Goal: Information Seeking & Learning: Learn about a topic

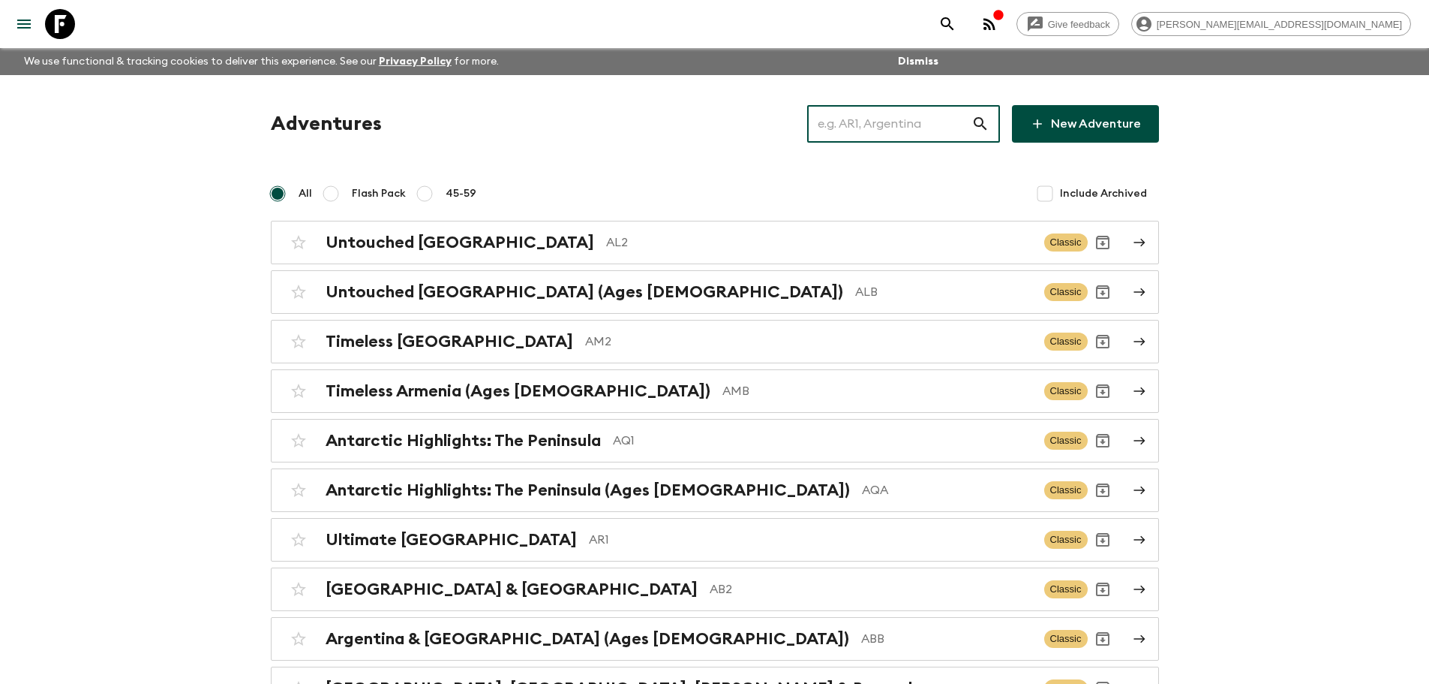
click at [936, 122] on input "text" at bounding box center [889, 124] width 164 height 42
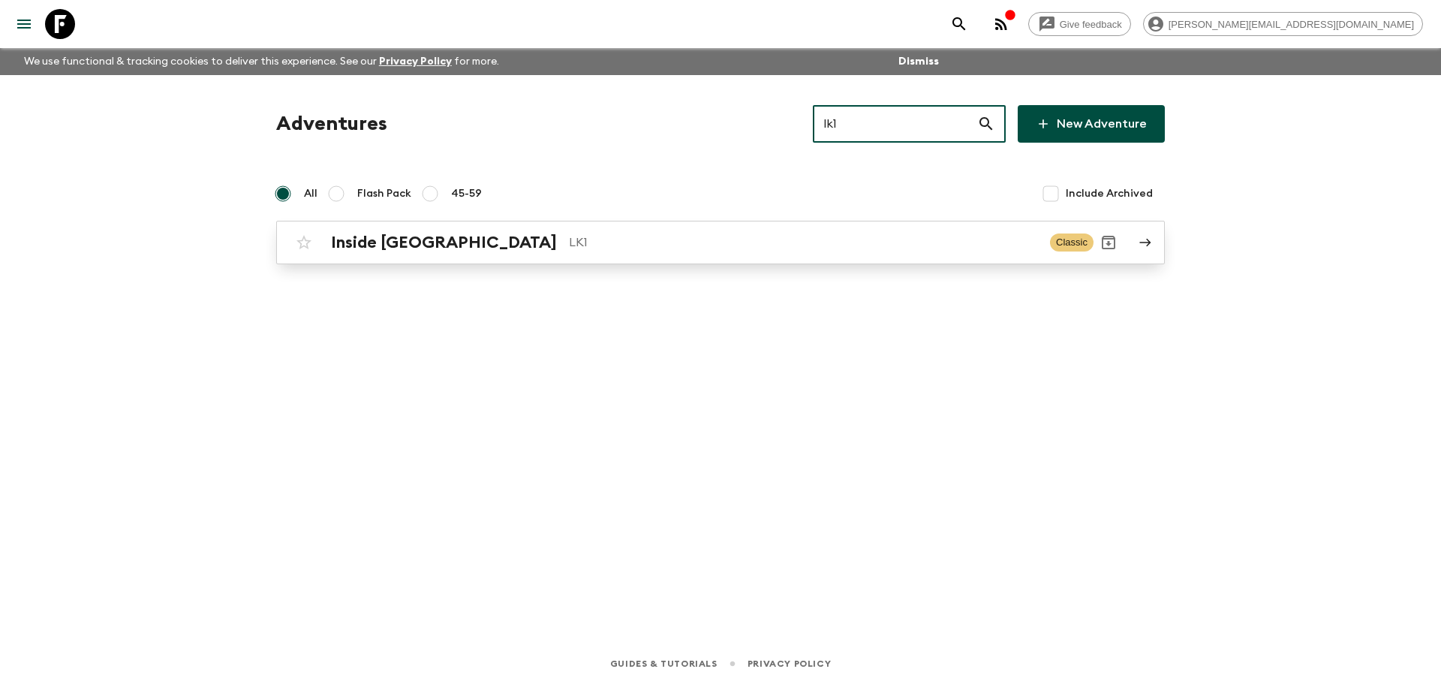
type input "lk1"
click at [728, 242] on p "LK1" at bounding box center [803, 242] width 469 height 18
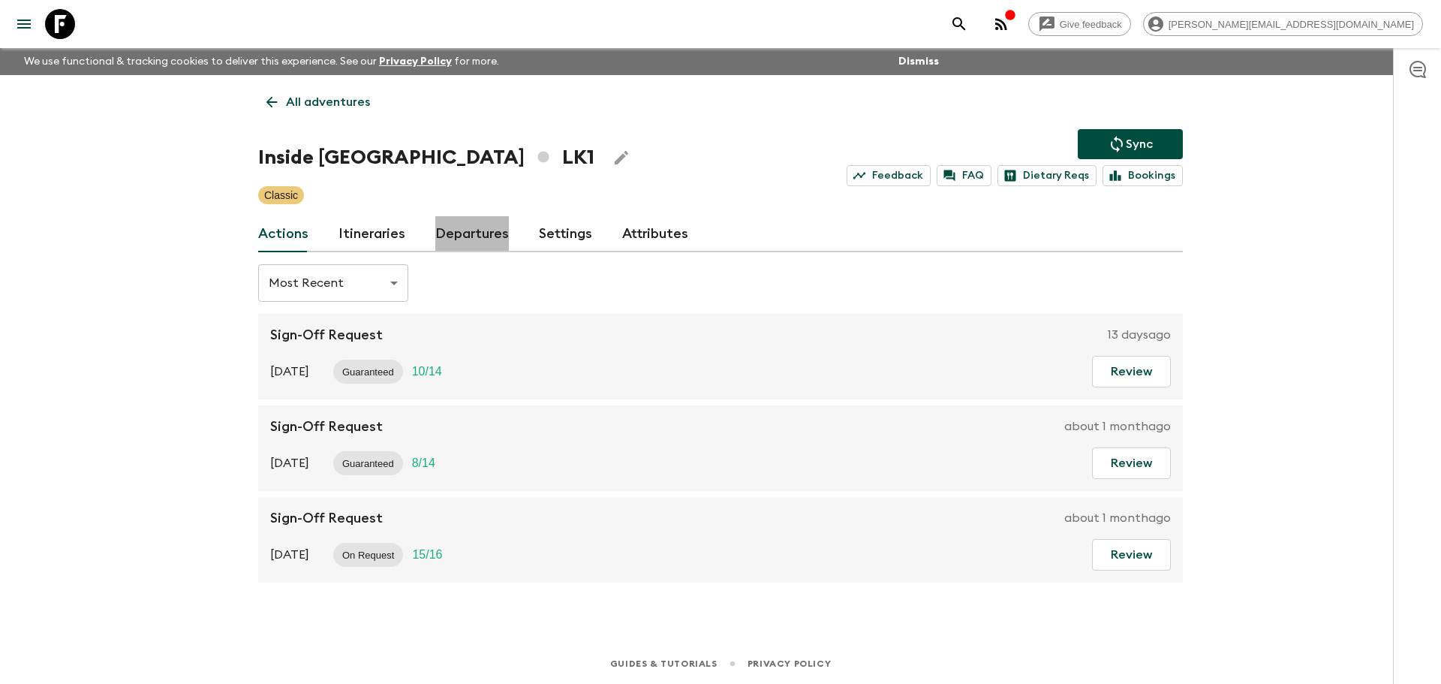
click at [461, 230] on link "Departures" at bounding box center [472, 234] width 74 height 36
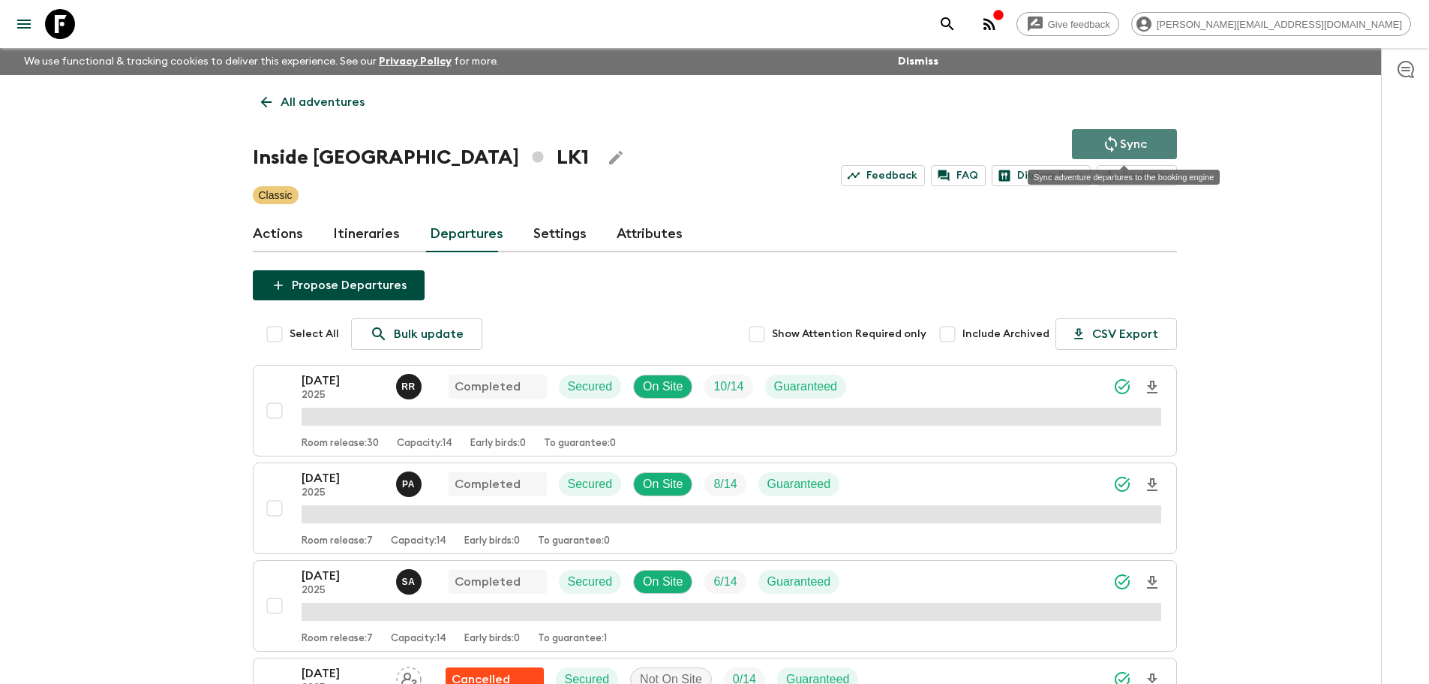
click at [1152, 143] on button "Sync" at bounding box center [1124, 144] width 105 height 30
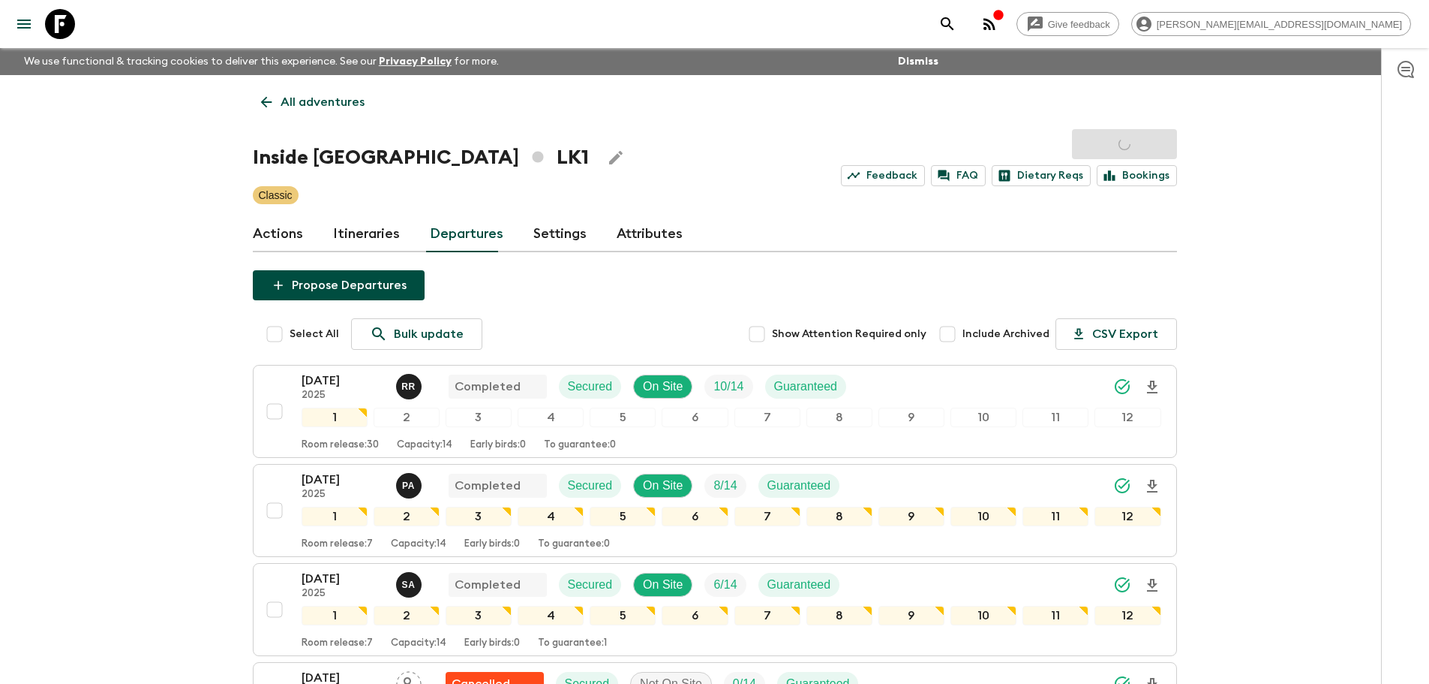
scroll to position [1215, 0]
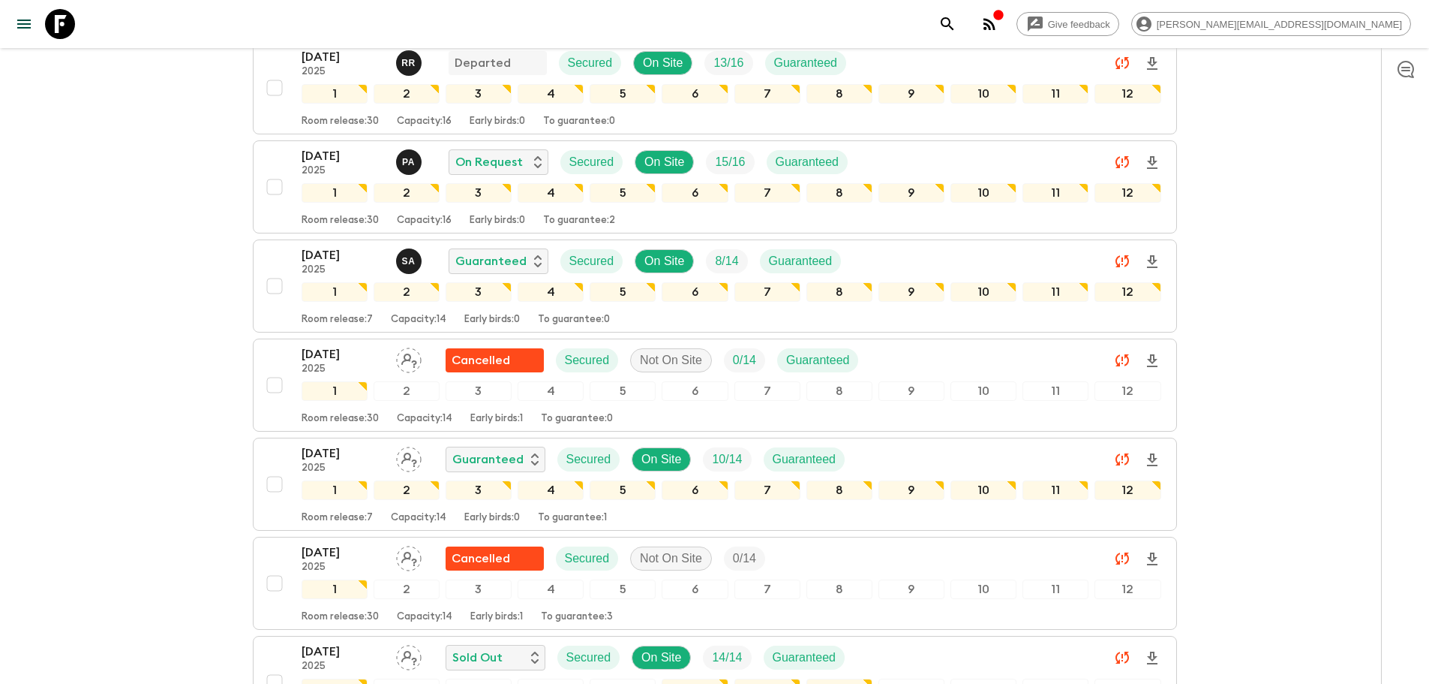
click at [77, 20] on link at bounding box center [60, 24] width 42 height 42
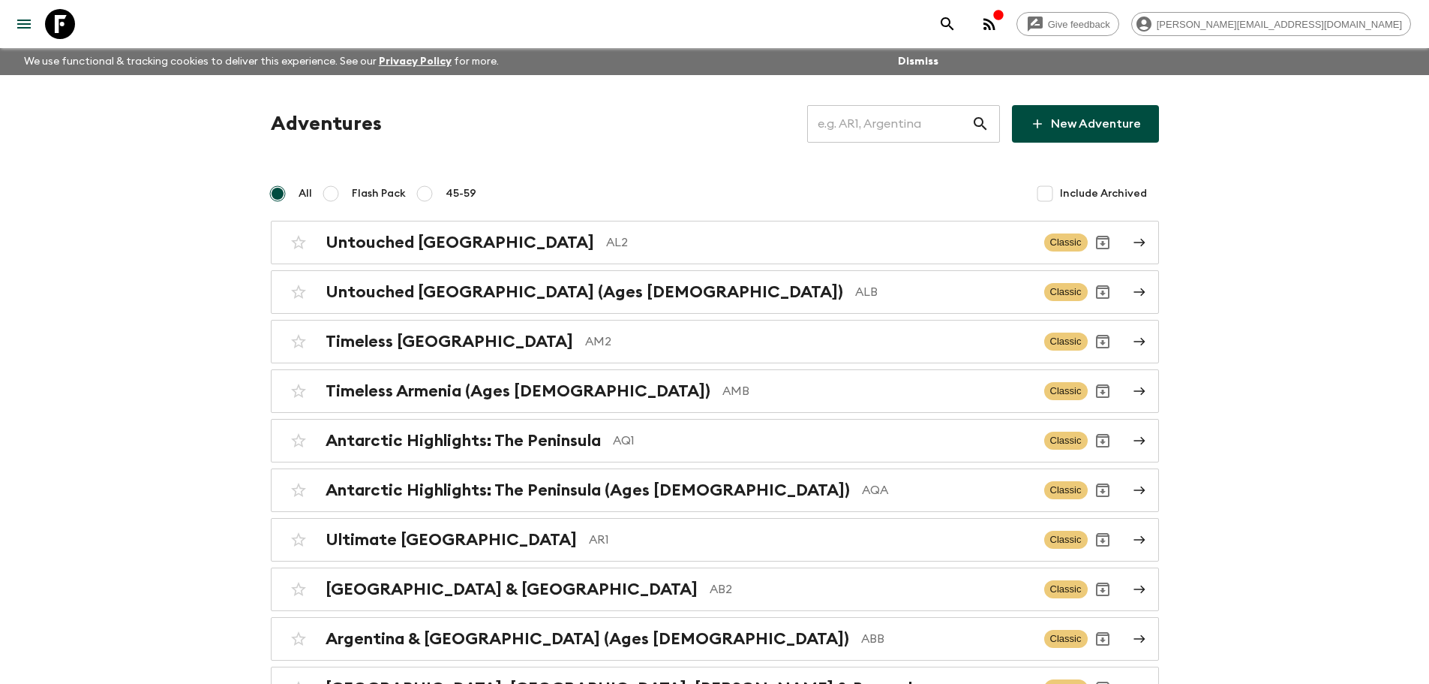
click at [861, 117] on input "text" at bounding box center [889, 124] width 164 height 42
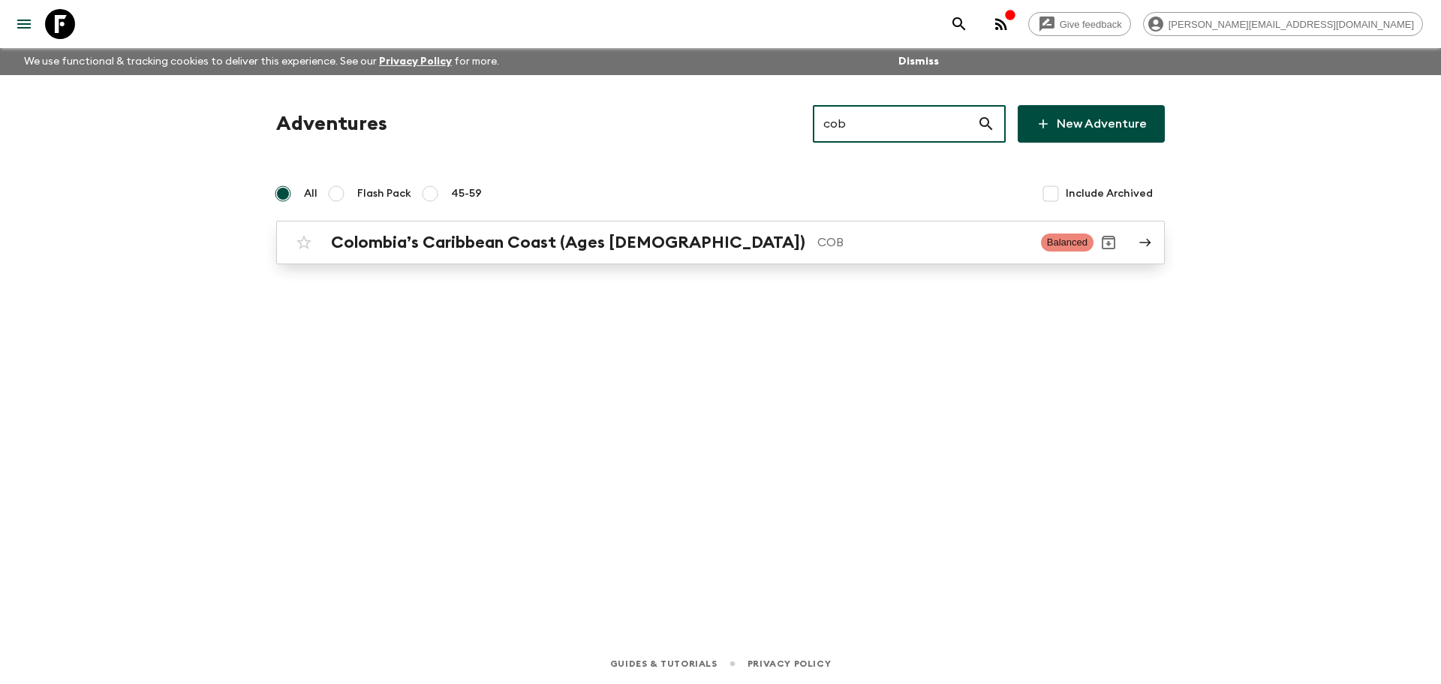
type input "cob"
click at [527, 236] on h2 "Colombia’s Caribbean Coast (Ages [DEMOGRAPHIC_DATA])" at bounding box center [568, 243] width 474 height 20
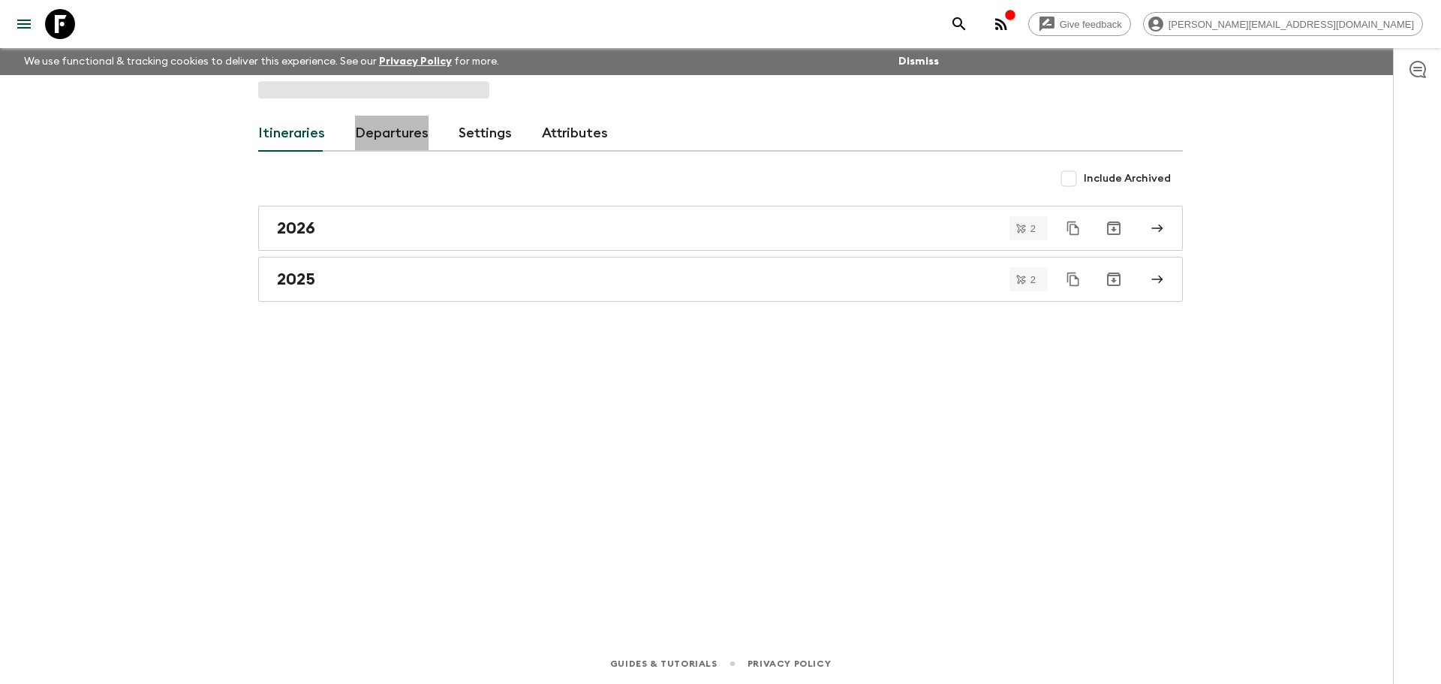
click at [399, 128] on link "Departures" at bounding box center [392, 134] width 74 height 36
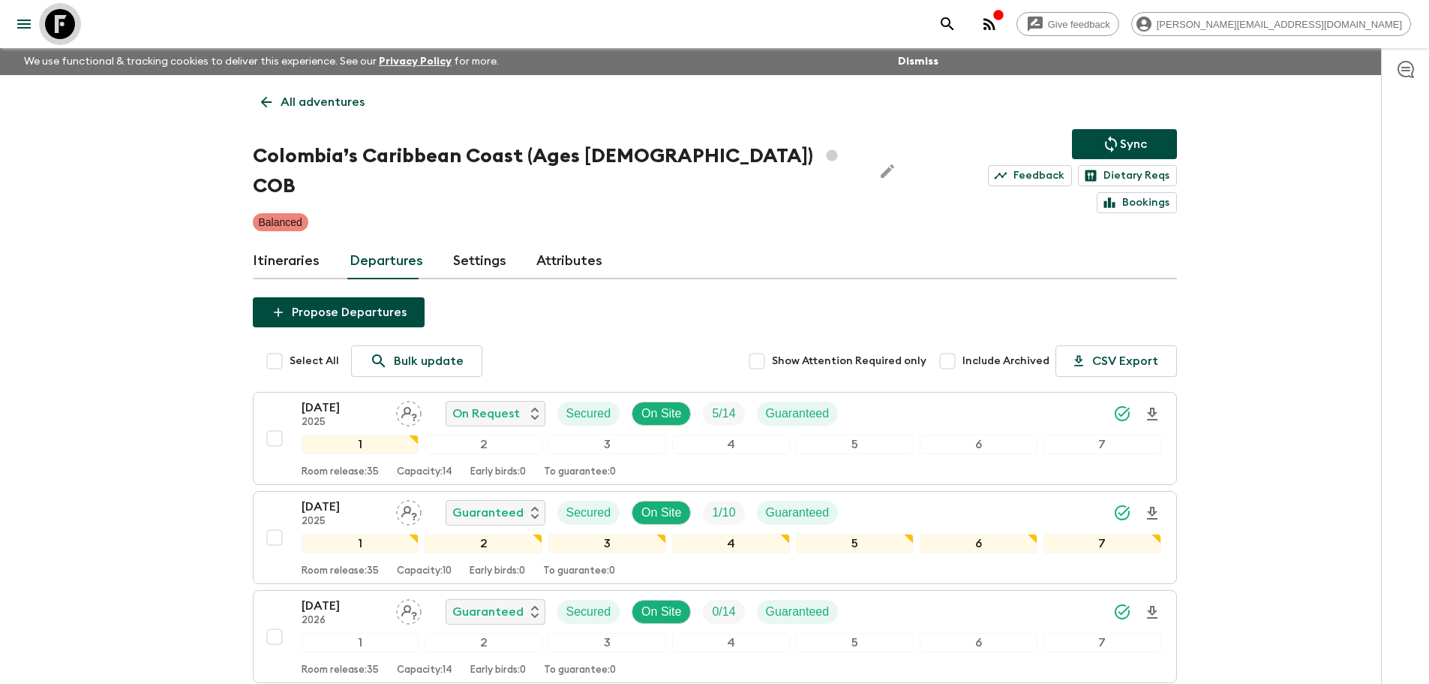
click at [63, 19] on icon at bounding box center [60, 24] width 30 height 30
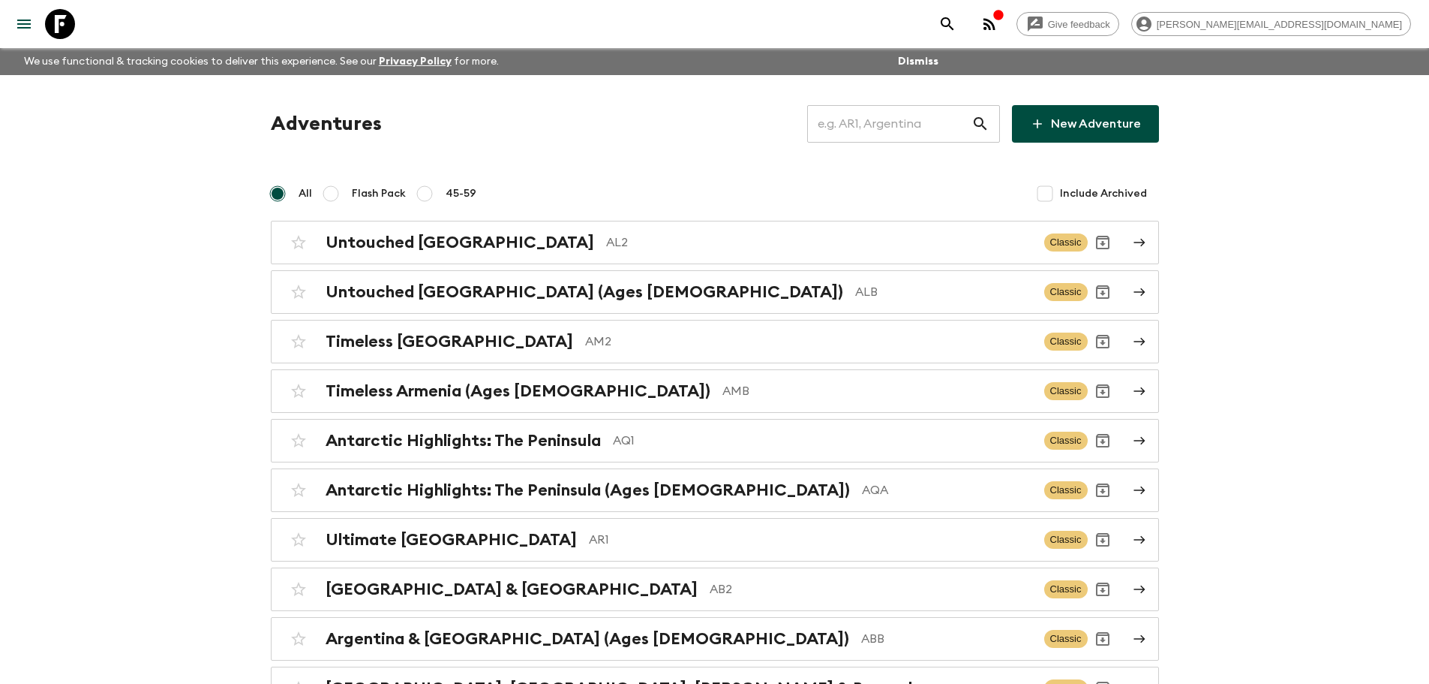
click at [943, 133] on input "text" at bounding box center [889, 124] width 164 height 42
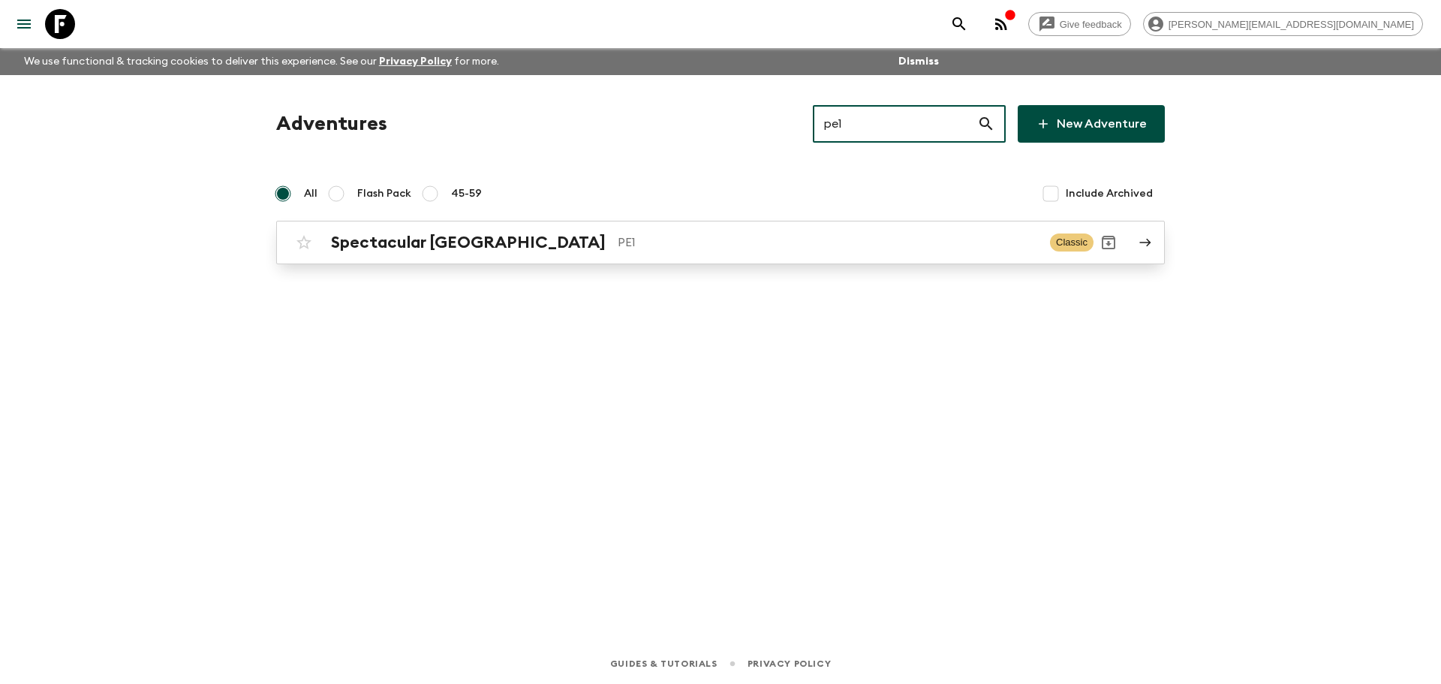
type input "pe1"
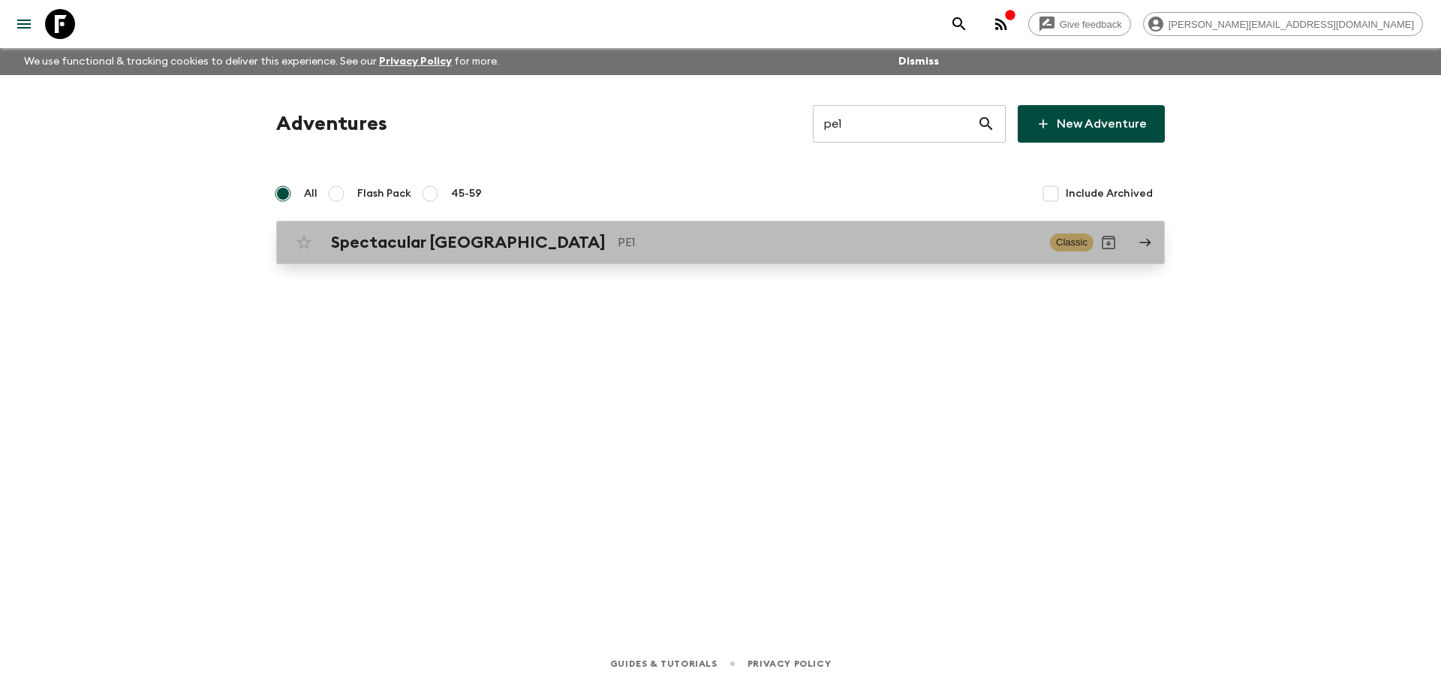
click at [622, 232] on div "Spectacular Peru PE1 Classic" at bounding box center [691, 242] width 804 height 30
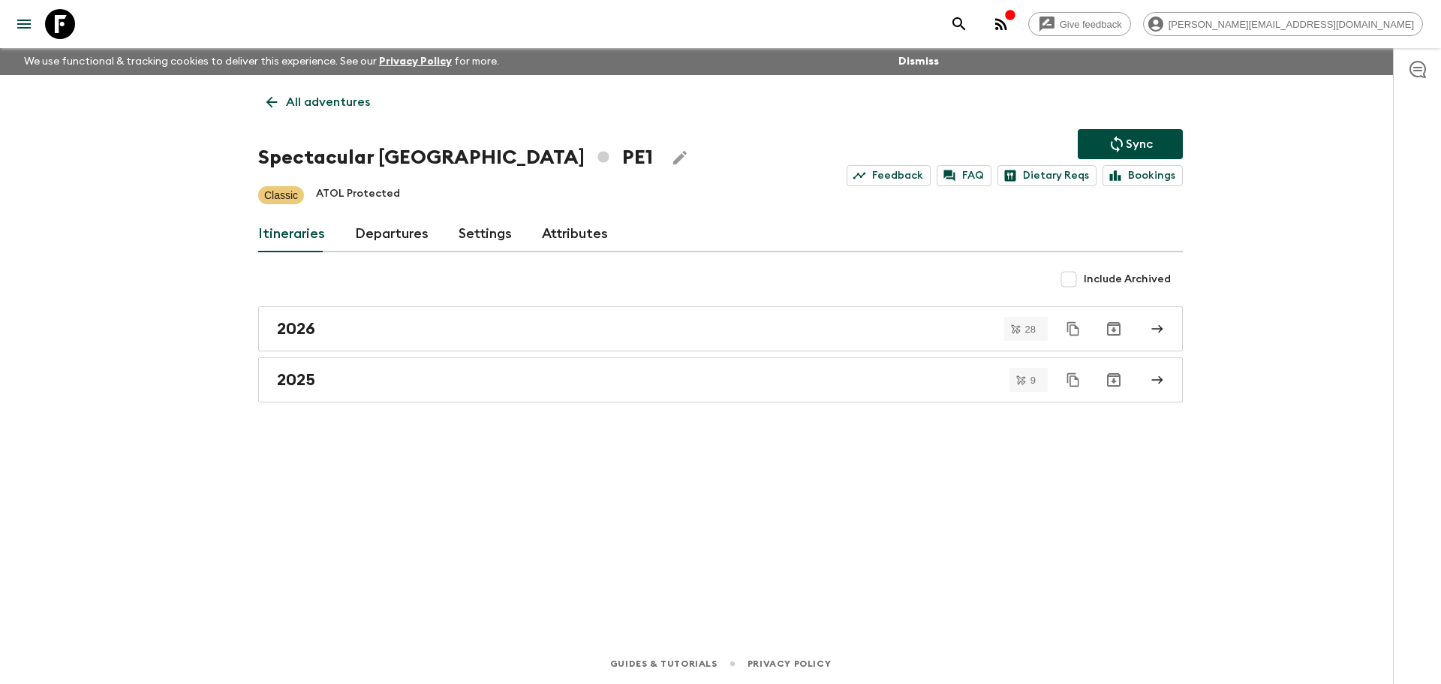
click at [412, 228] on link "Departures" at bounding box center [392, 234] width 74 height 36
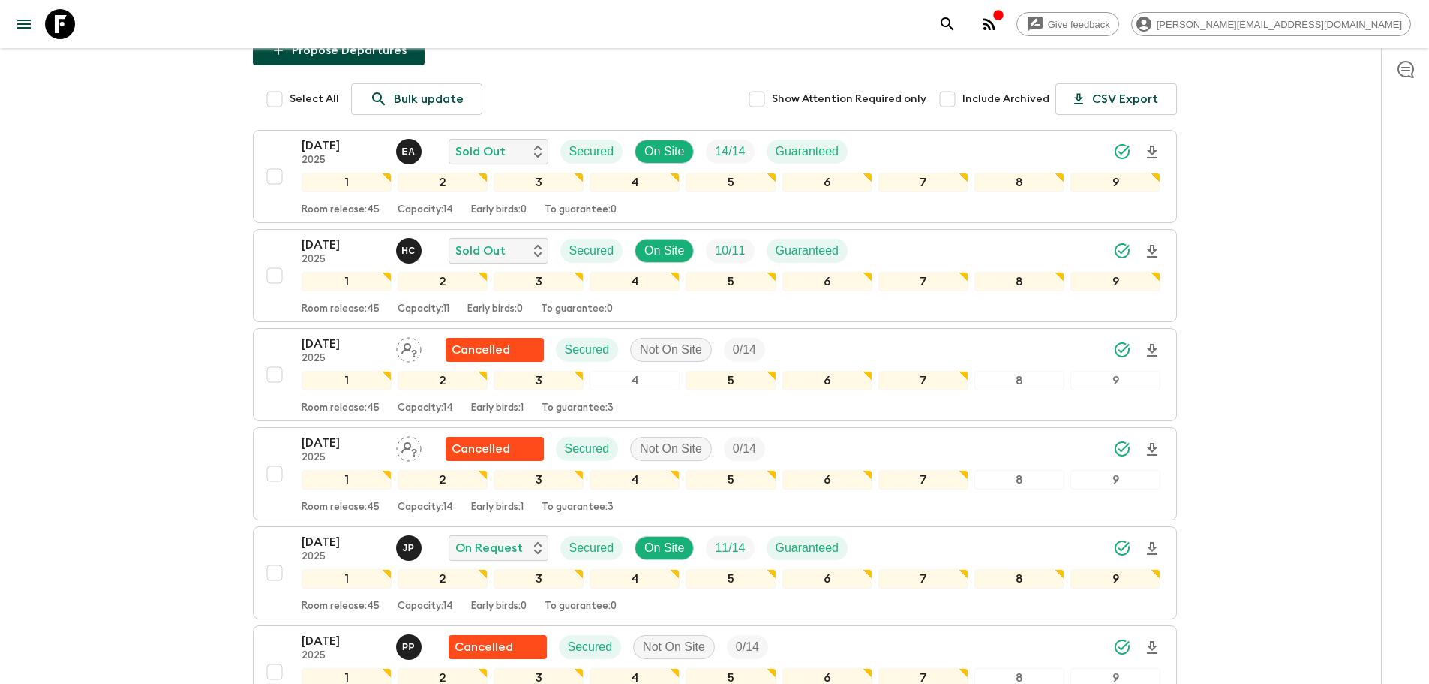
scroll to position [292, 0]
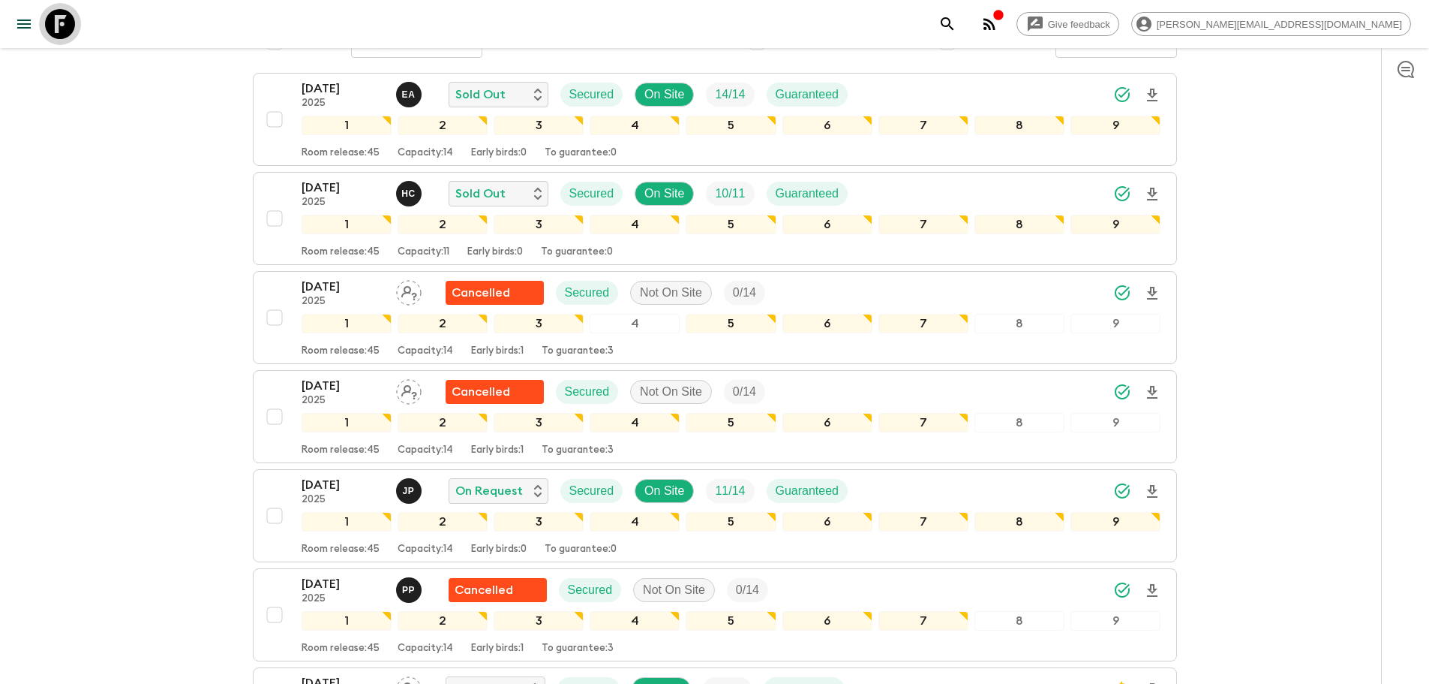
click at [45, 25] on icon at bounding box center [60, 24] width 30 height 30
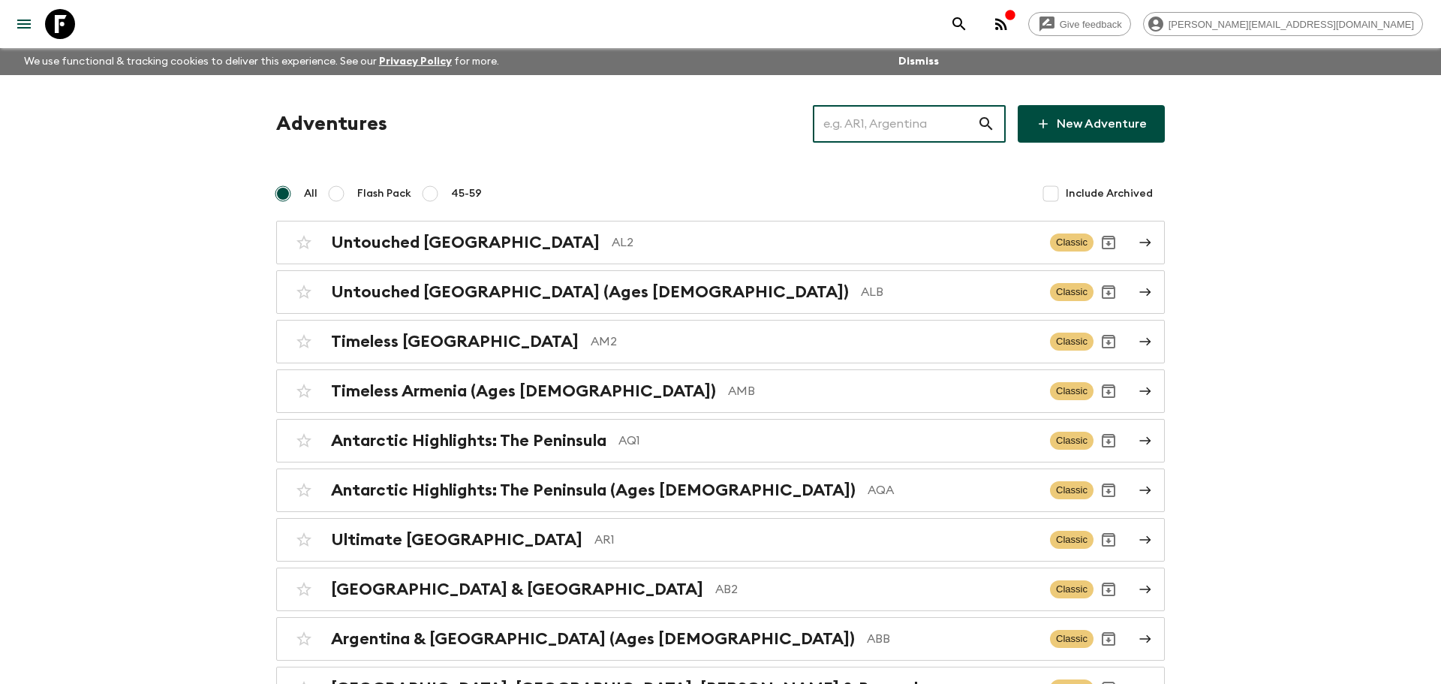
click at [880, 126] on input "text" at bounding box center [895, 124] width 164 height 42
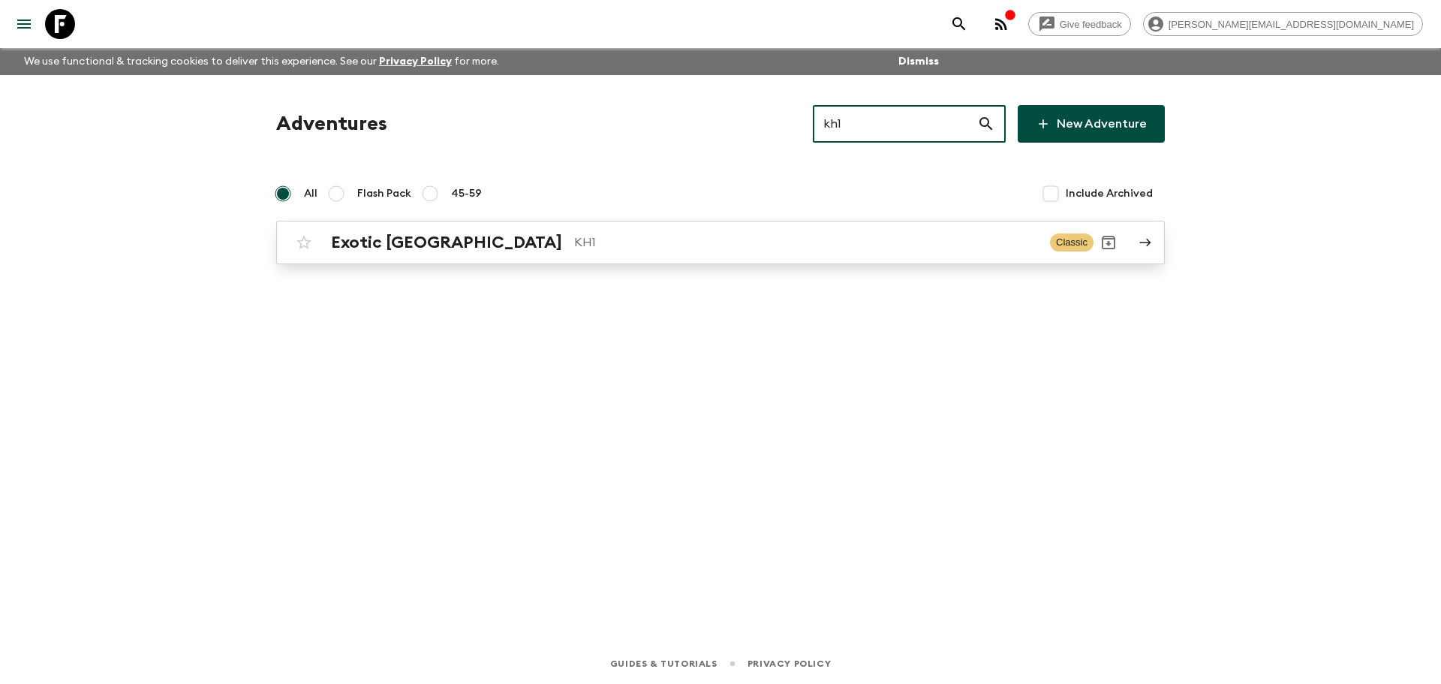
type input "kh1"
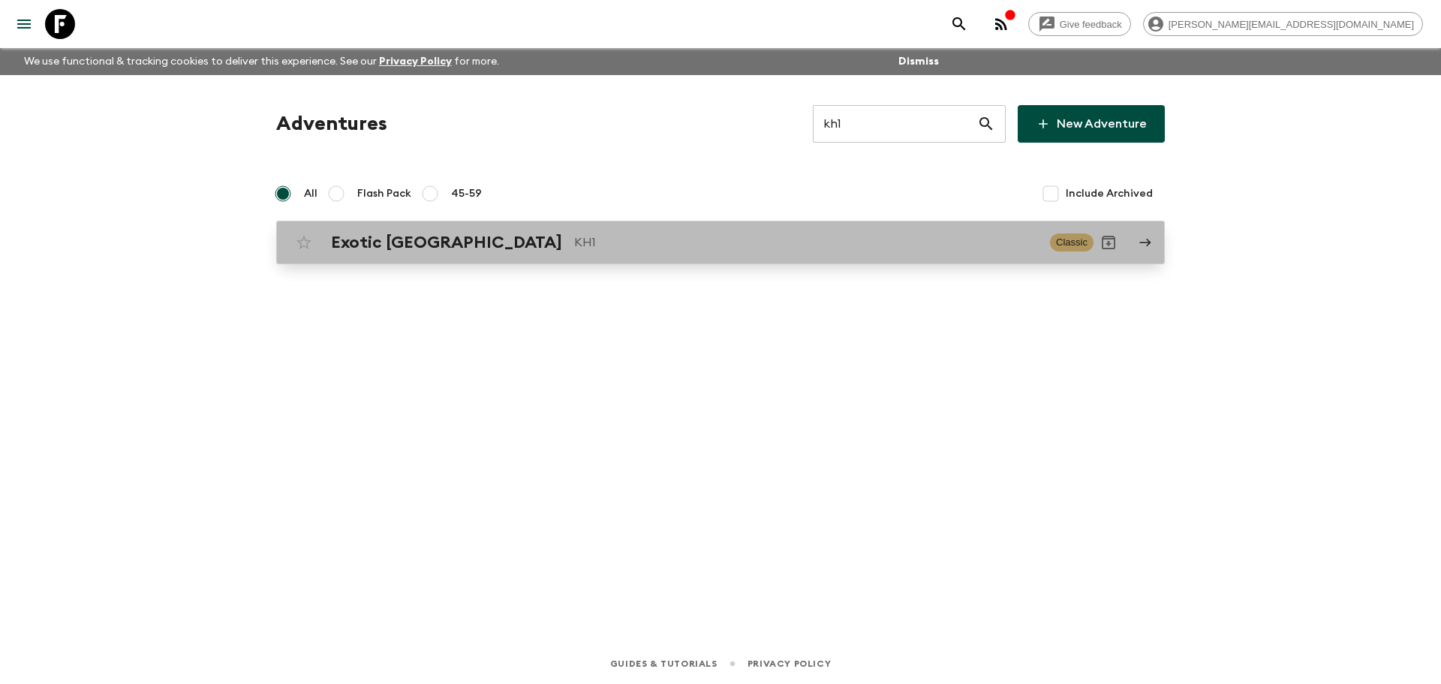
click at [574, 246] on p "KH1" at bounding box center [806, 242] width 464 height 18
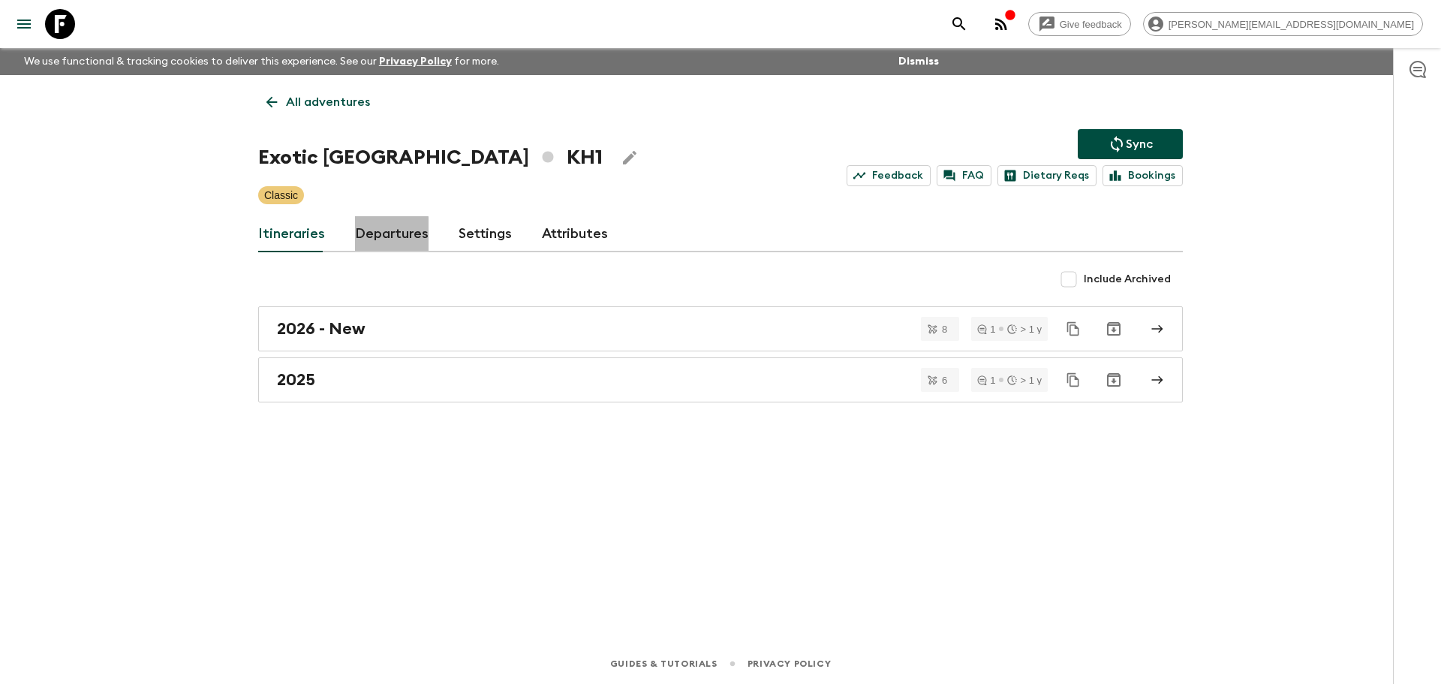
click at [386, 241] on link "Departures" at bounding box center [392, 234] width 74 height 36
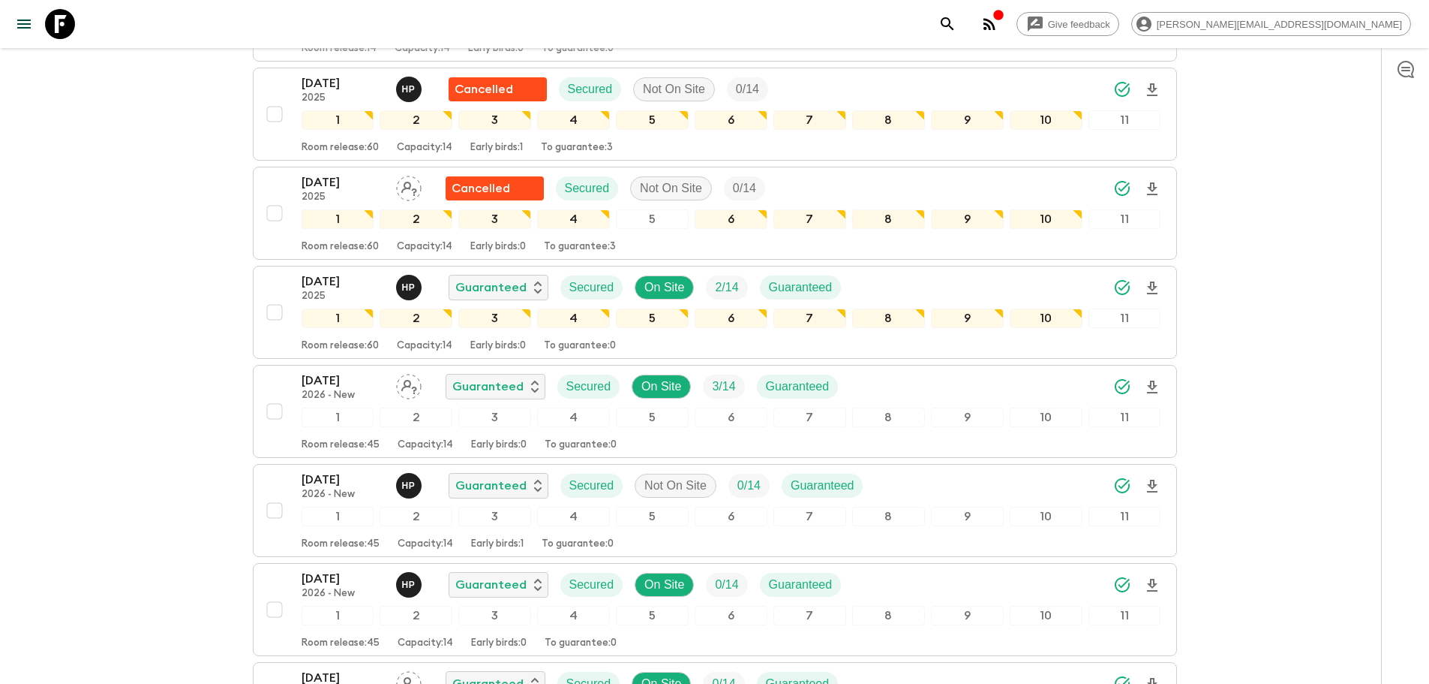
scroll to position [1496, 0]
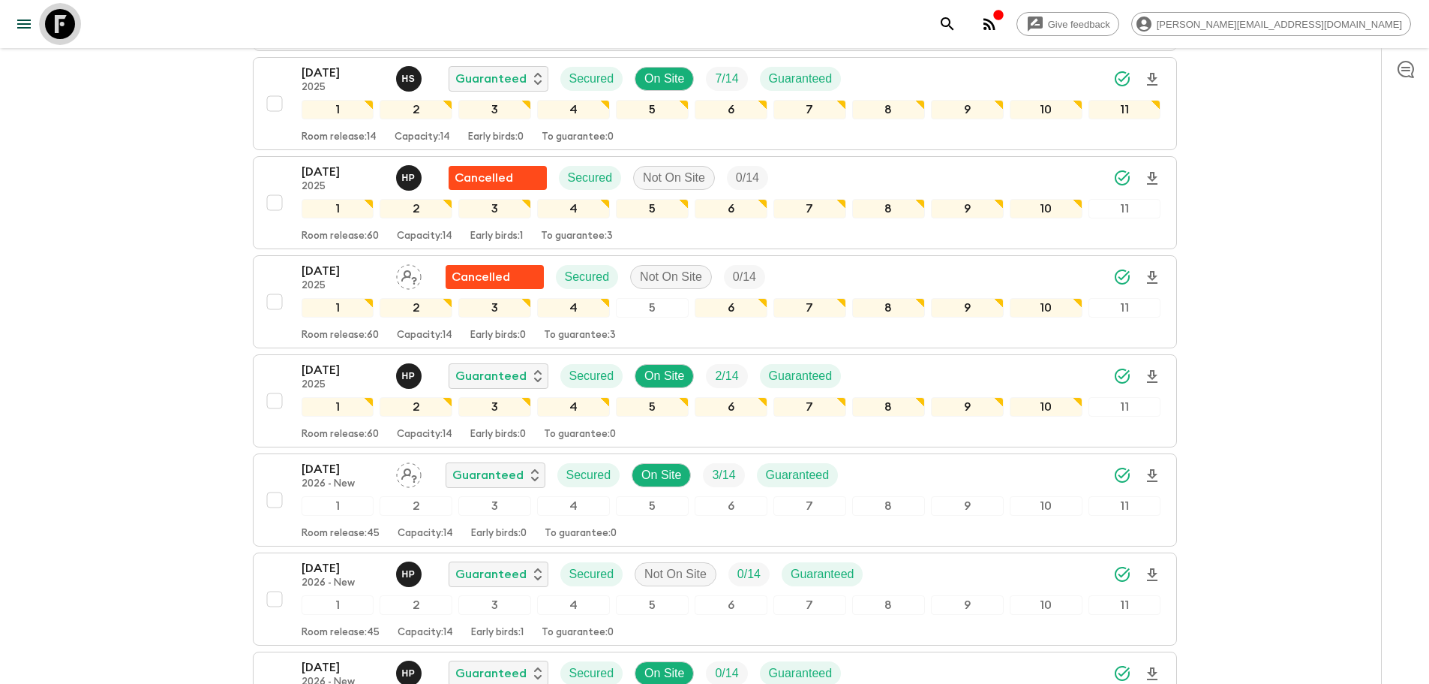
click at [59, 12] on icon at bounding box center [60, 24] width 30 height 30
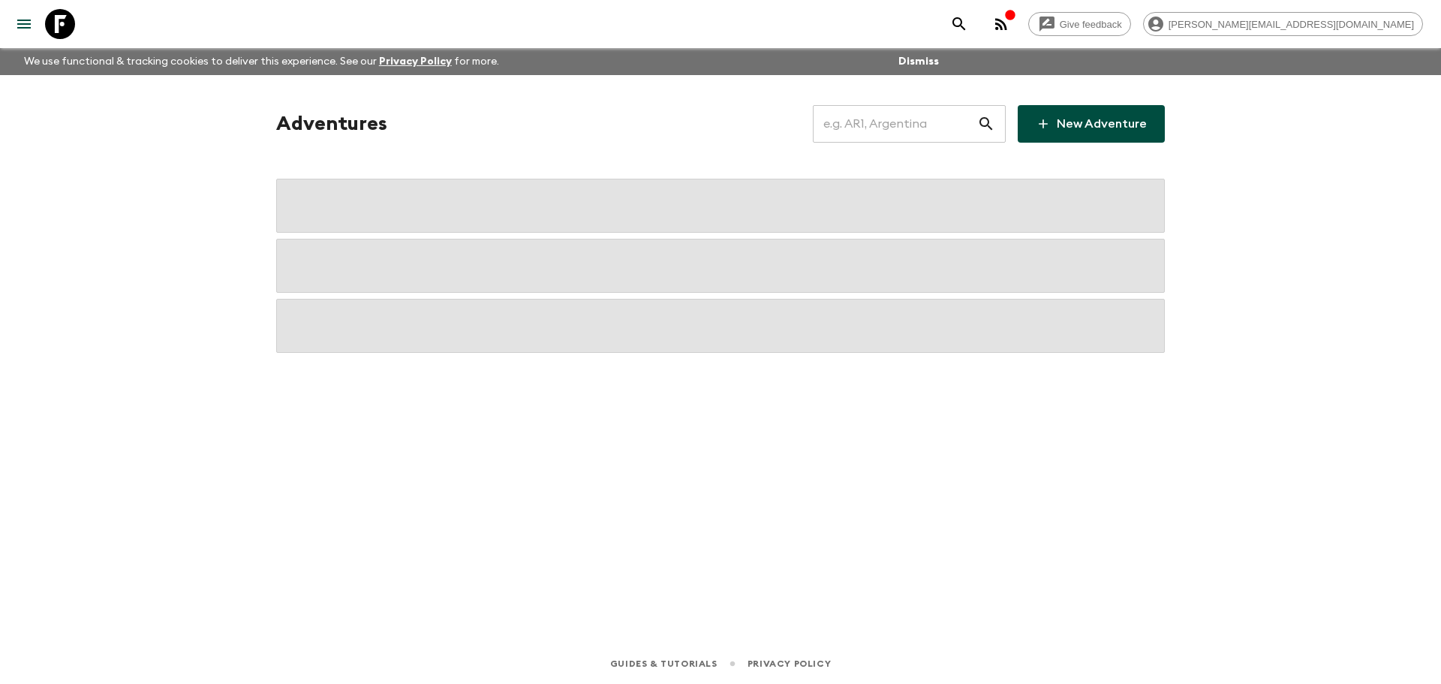
click at [933, 115] on input "text" at bounding box center [895, 124] width 164 height 42
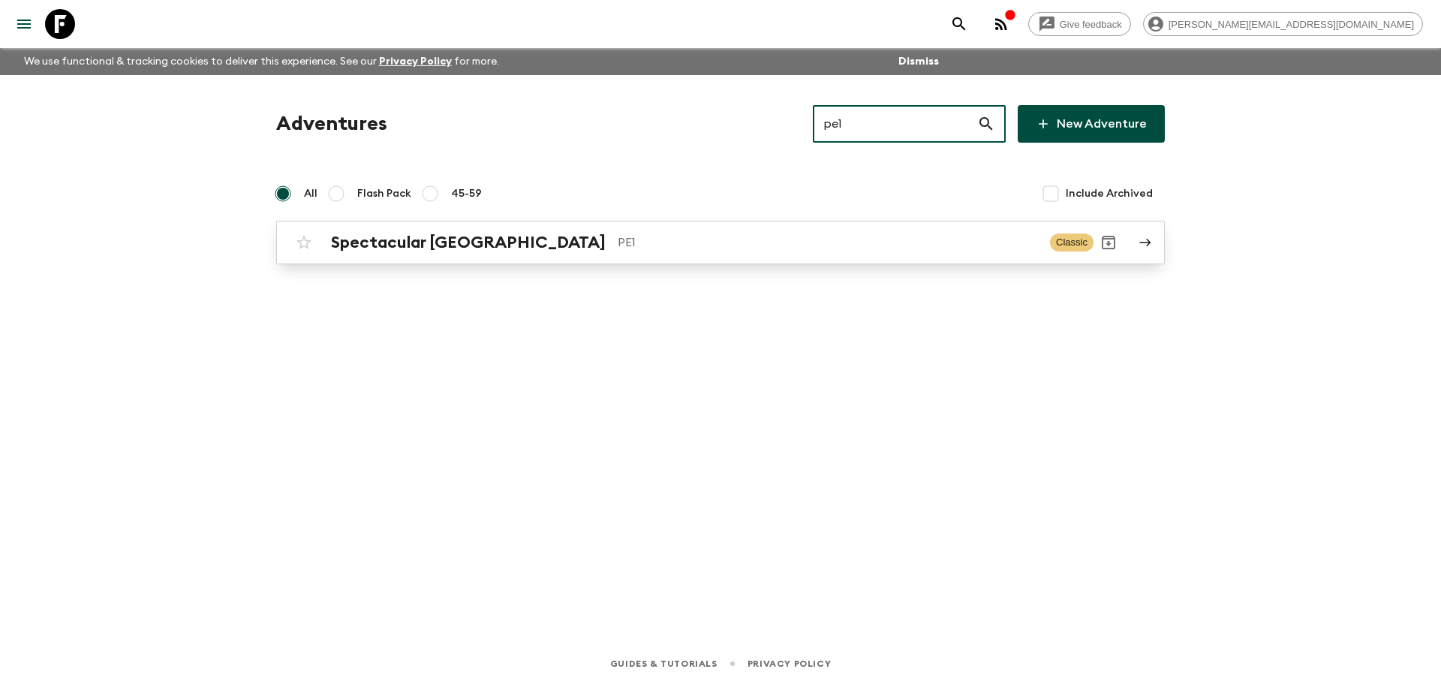
type input "pe1"
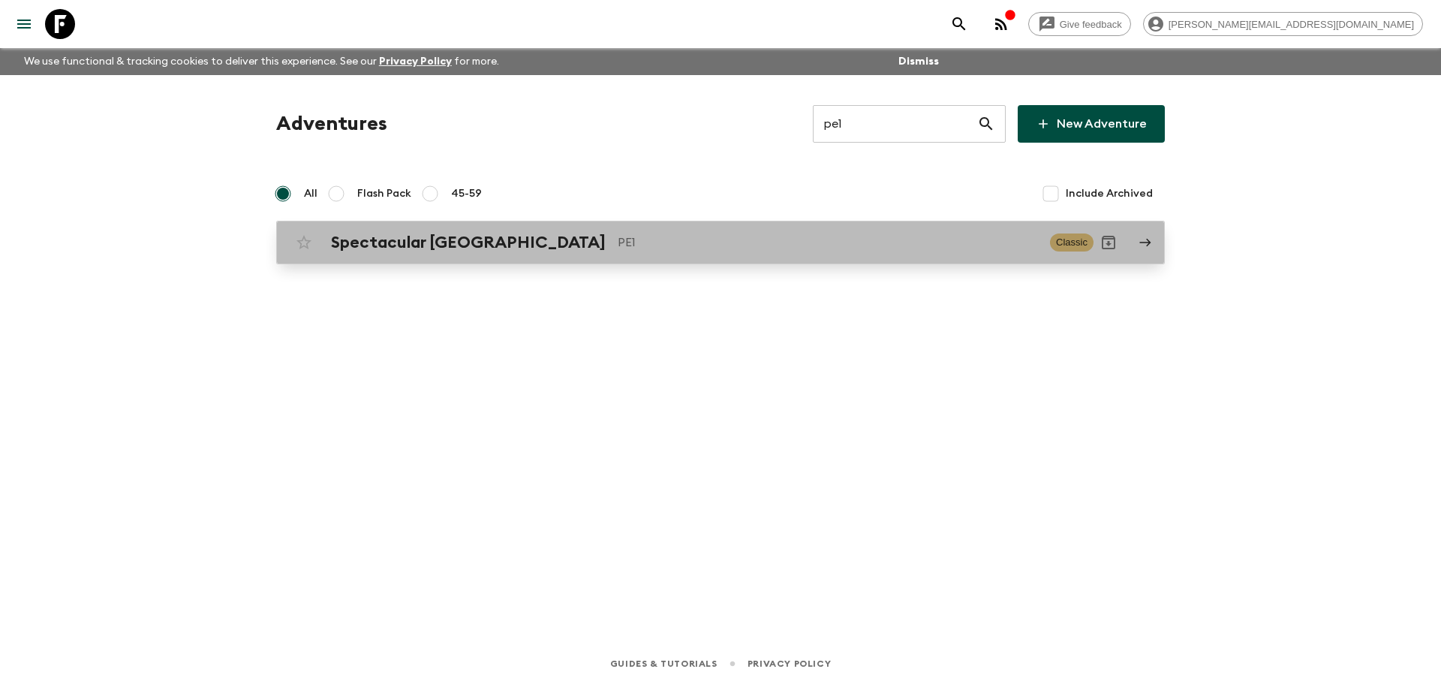
click at [650, 245] on p "PE1" at bounding box center [827, 242] width 420 height 18
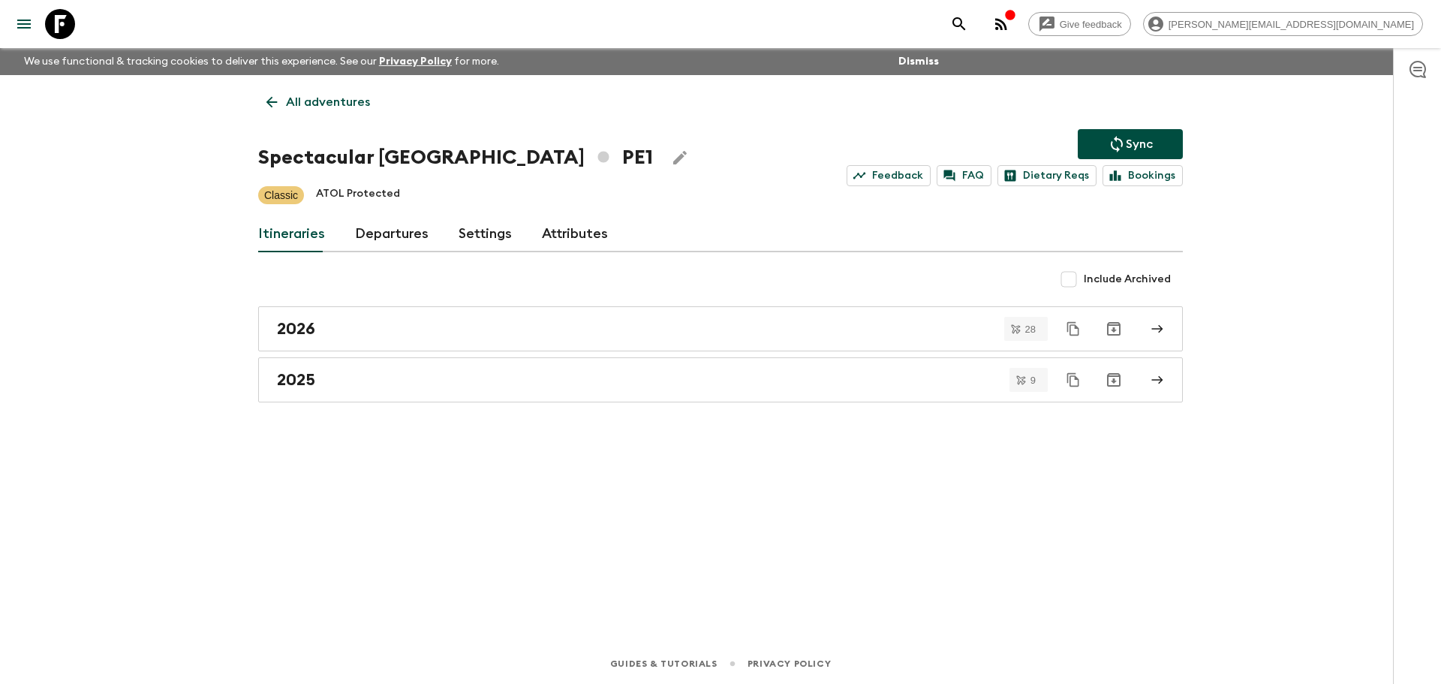
click at [355, 227] on link "Departures" at bounding box center [392, 234] width 74 height 36
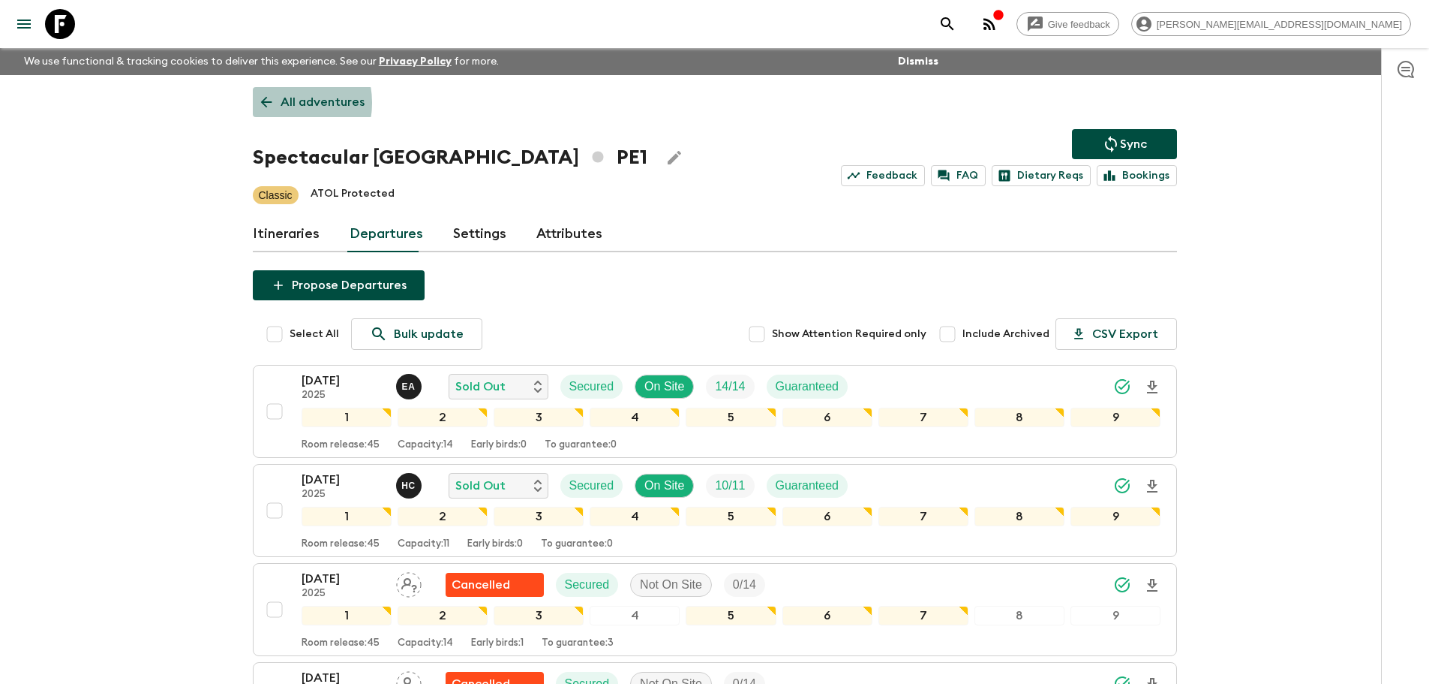
click at [279, 103] on link "All adventures" at bounding box center [313, 102] width 120 height 30
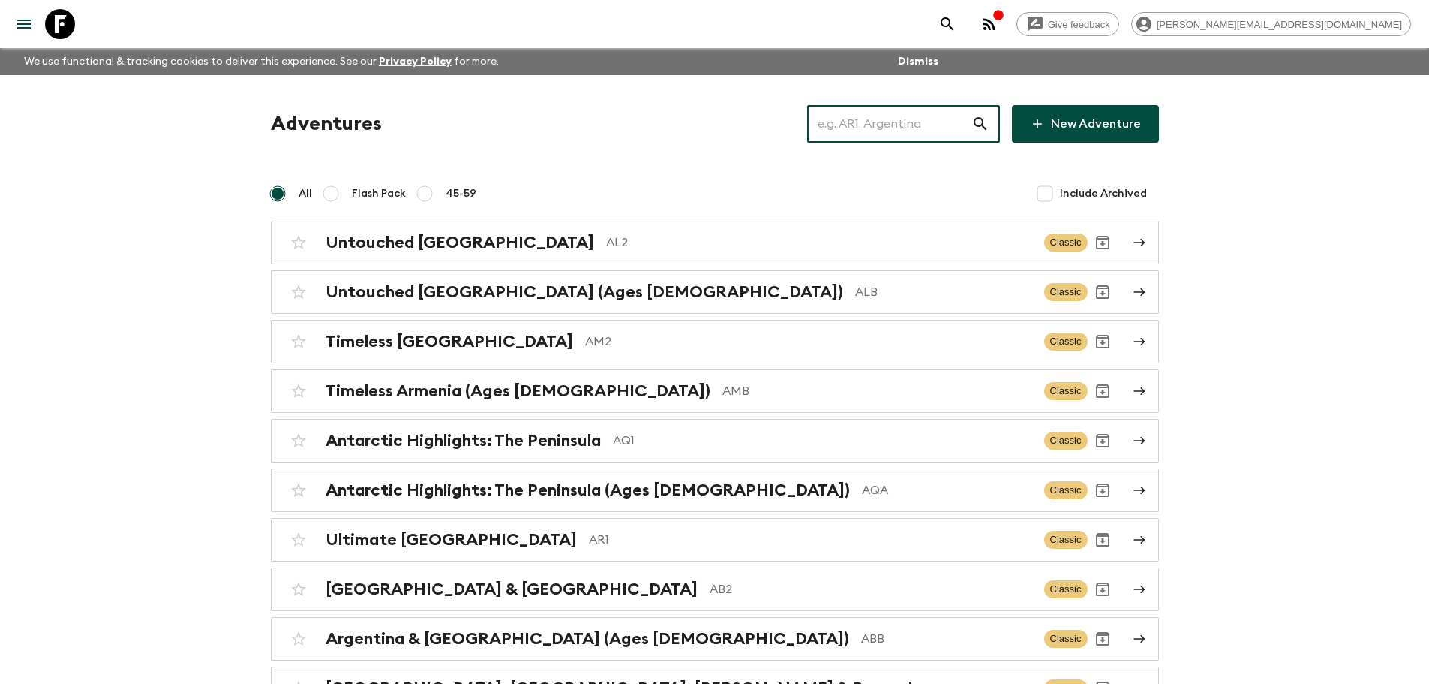
click at [871, 127] on input "text" at bounding box center [889, 124] width 164 height 42
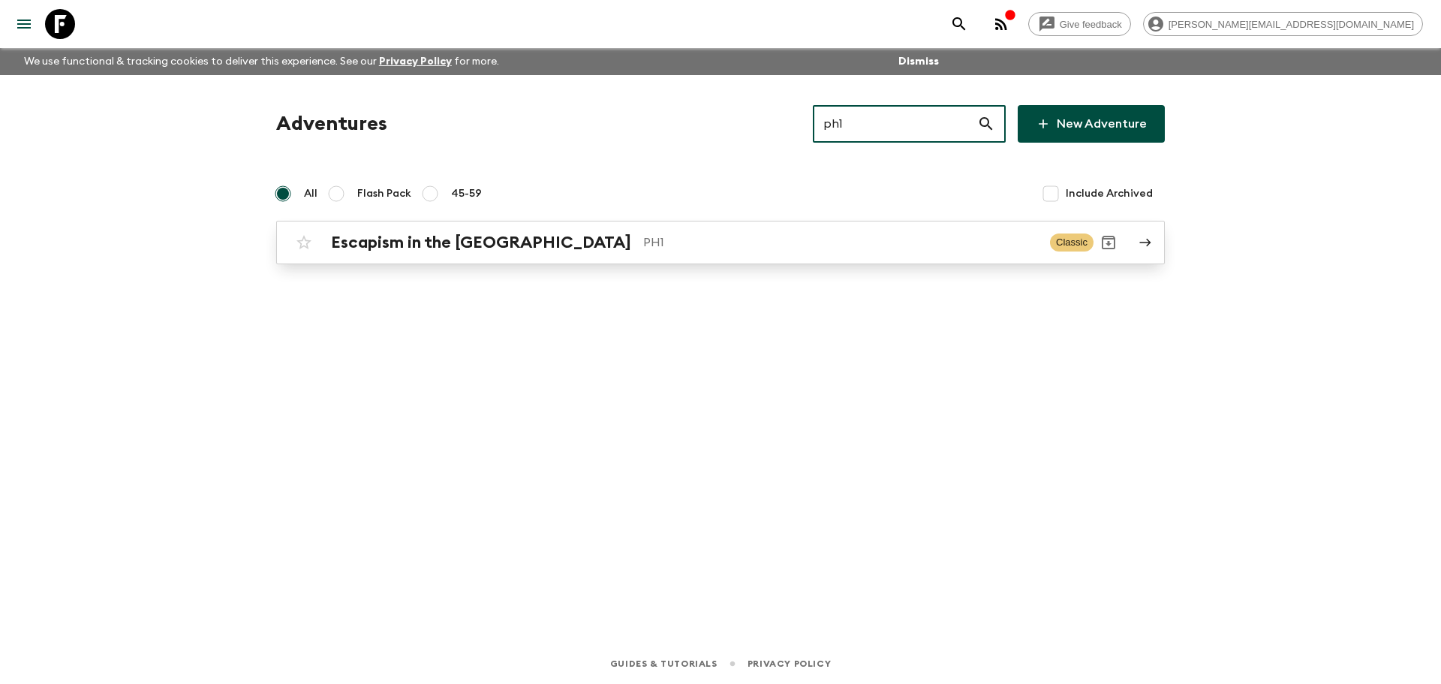
type input "ph1"
click at [513, 243] on h2 "Escapism in the [GEOGRAPHIC_DATA]" at bounding box center [481, 243] width 300 height 20
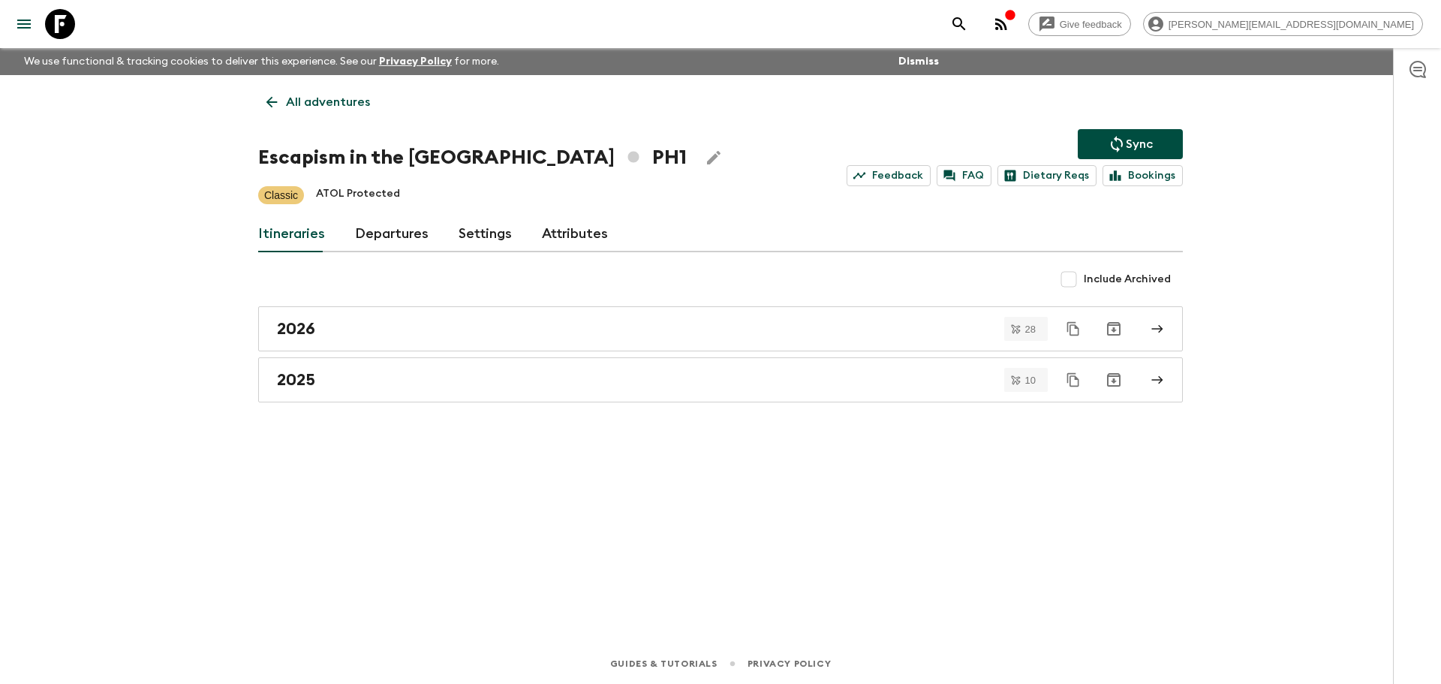
click at [382, 226] on link "Departures" at bounding box center [392, 234] width 74 height 36
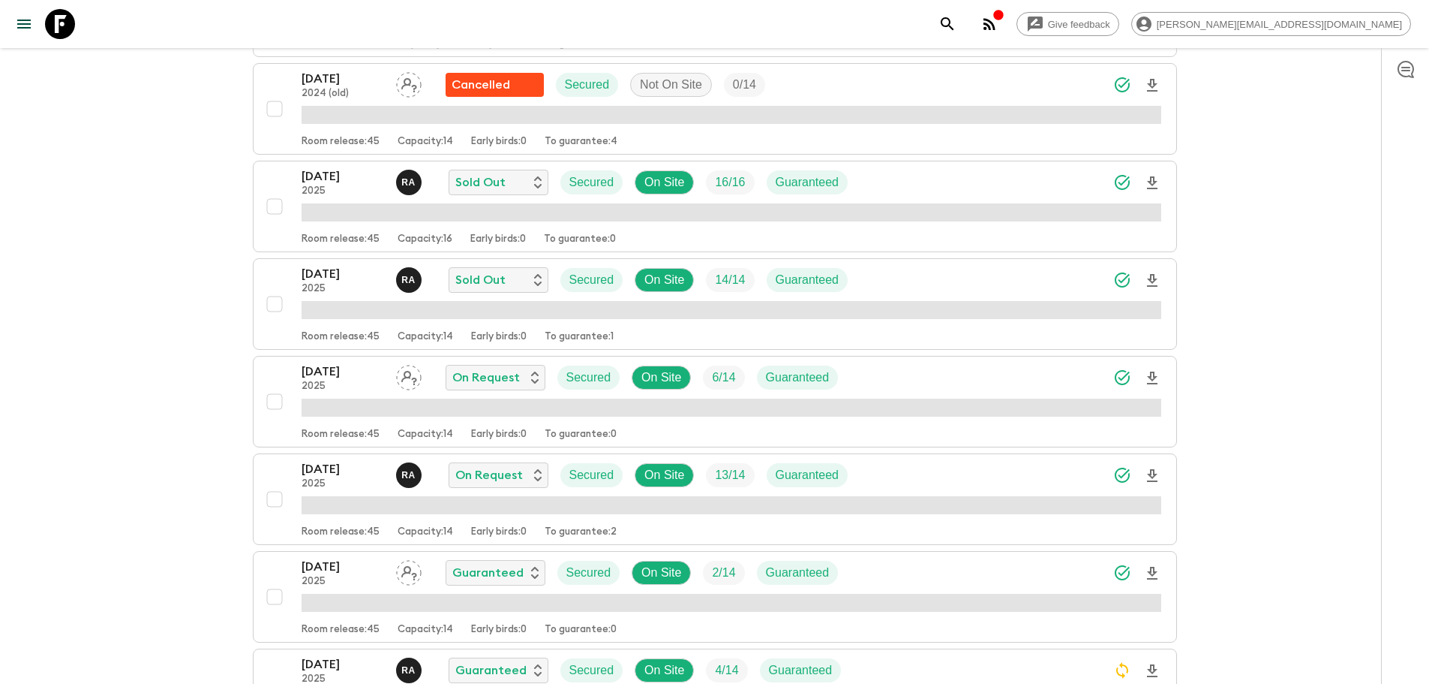
scroll to position [1344, 0]
